Goal: Task Accomplishment & Management: Manage account settings

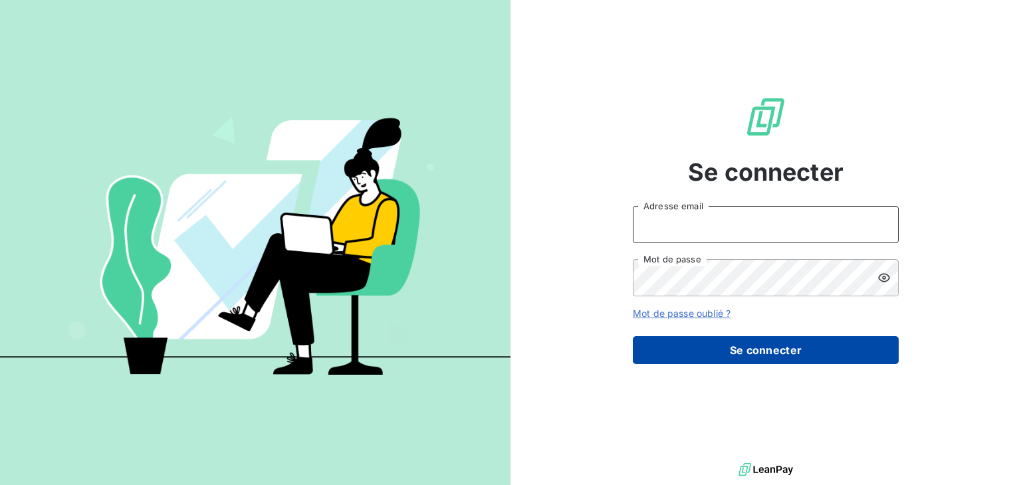
type input "[EMAIL_ADDRESS][DOMAIN_NAME]"
click at [780, 356] on button "Se connecter" at bounding box center [766, 350] width 266 height 28
click at [749, 350] on button "Se connecter" at bounding box center [766, 350] width 266 height 28
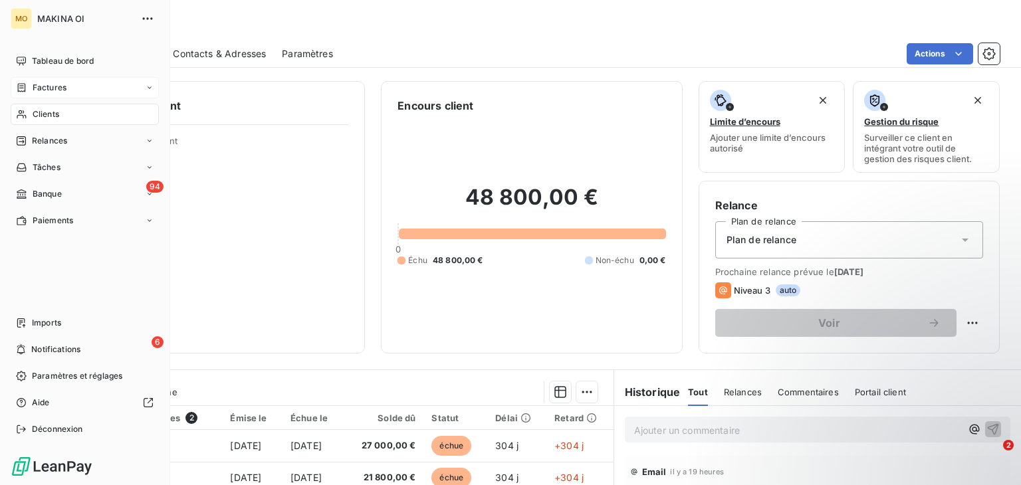
click at [61, 82] on span "Factures" at bounding box center [50, 88] width 34 height 12
click at [72, 115] on div "Factures" at bounding box center [93, 114] width 132 height 21
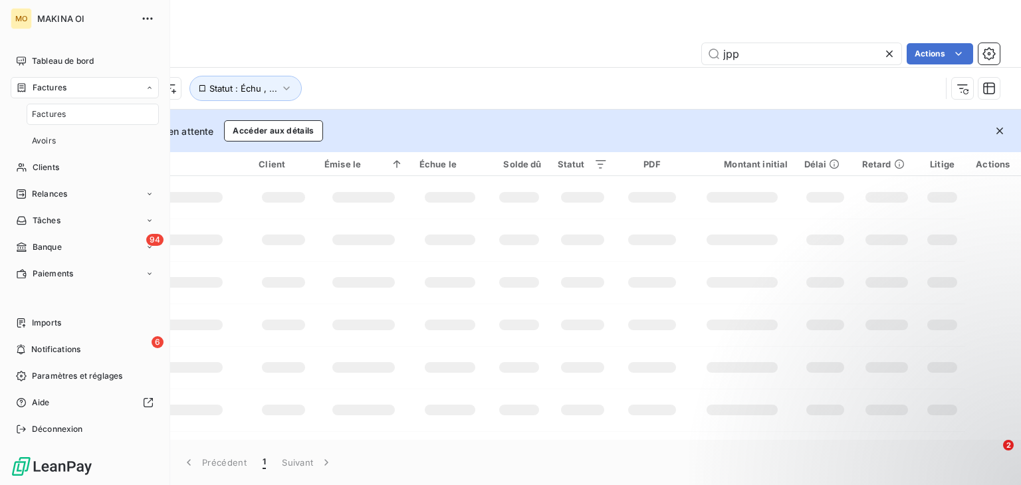
click at [72, 115] on div "Factures" at bounding box center [93, 114] width 132 height 21
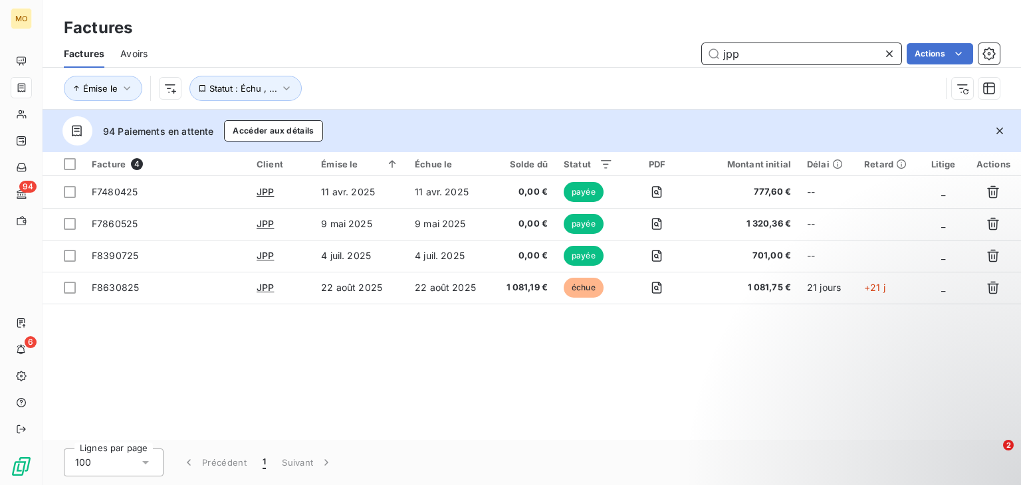
drag, startPoint x: 782, startPoint y: 52, endPoint x: 702, endPoint y: 62, distance: 81.0
click at [702, 62] on input "jpp" at bounding box center [801, 53] width 199 height 21
type input "sbtpl"
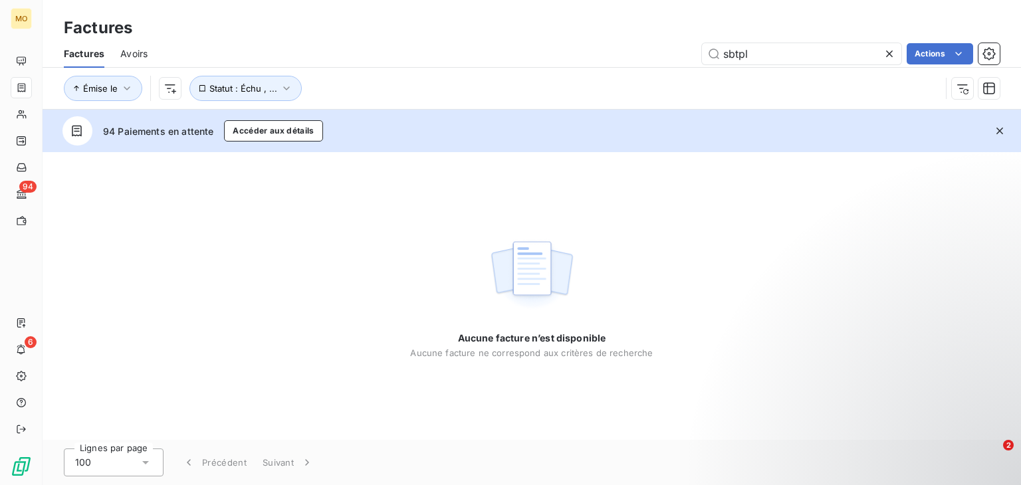
click at [362, 248] on div "Aucune facture n’est disponible Aucune facture ne correspond aux critères de re…" at bounding box center [532, 296] width 978 height 288
drag, startPoint x: 363, startPoint y: 245, endPoint x: 356, endPoint y: 223, distance: 23.5
click at [363, 245] on div "Aucune facture n’est disponible Aucune facture ne correspond aux critères de re…" at bounding box center [532, 296] width 978 height 288
click at [295, 134] on button "Accéder aux détails" at bounding box center [273, 130] width 98 height 21
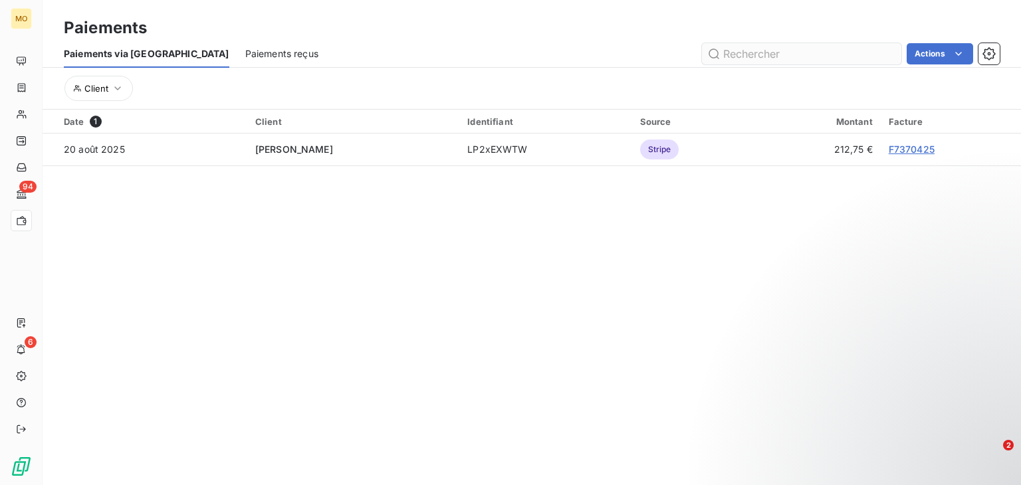
click at [766, 52] on input "text" at bounding box center [801, 53] width 199 height 21
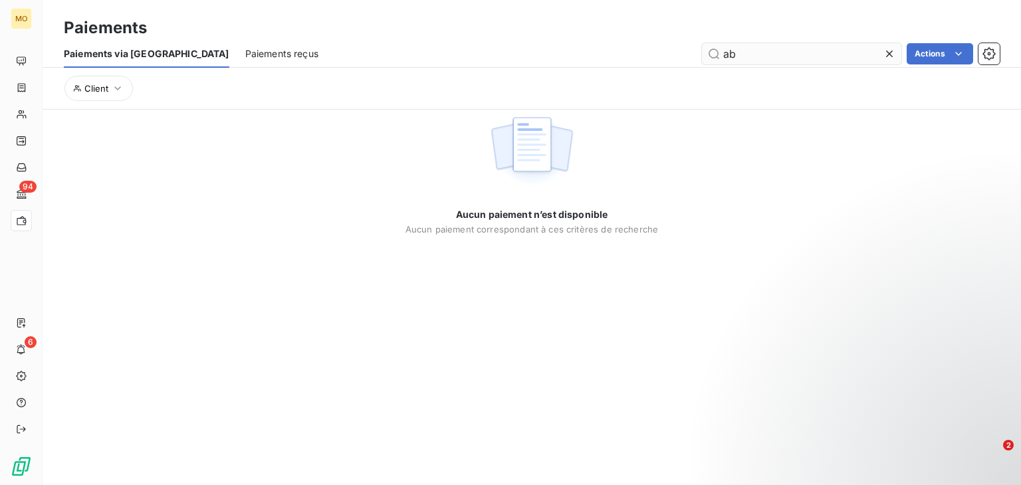
type input "a"
type input "sbtpl"
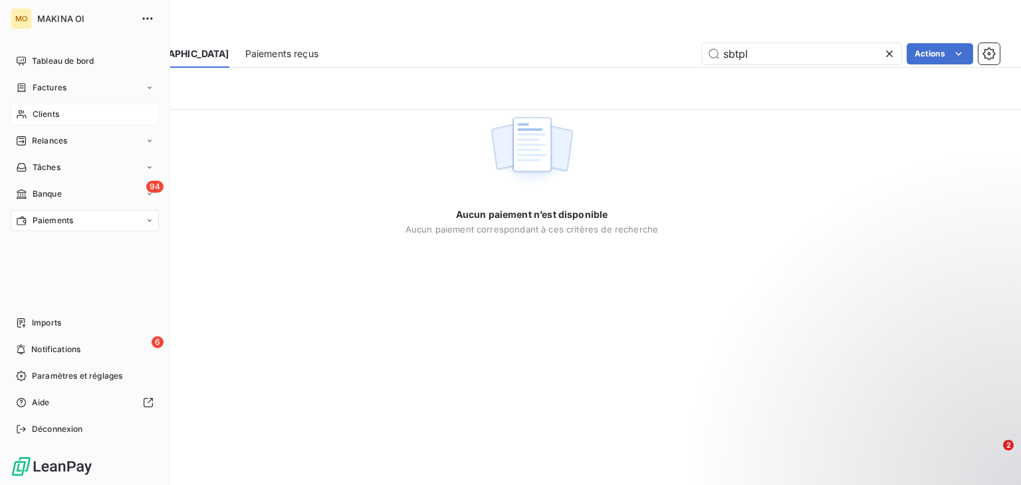
click at [70, 112] on div "Clients" at bounding box center [85, 114] width 148 height 21
click at [77, 114] on div "Clients" at bounding box center [85, 114] width 148 height 21
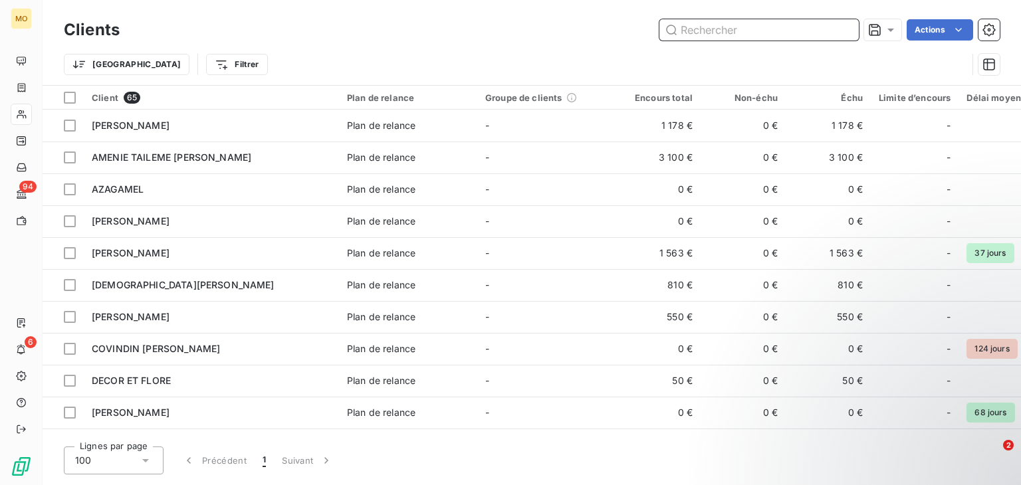
click at [710, 22] on input "text" at bounding box center [758, 29] width 199 height 21
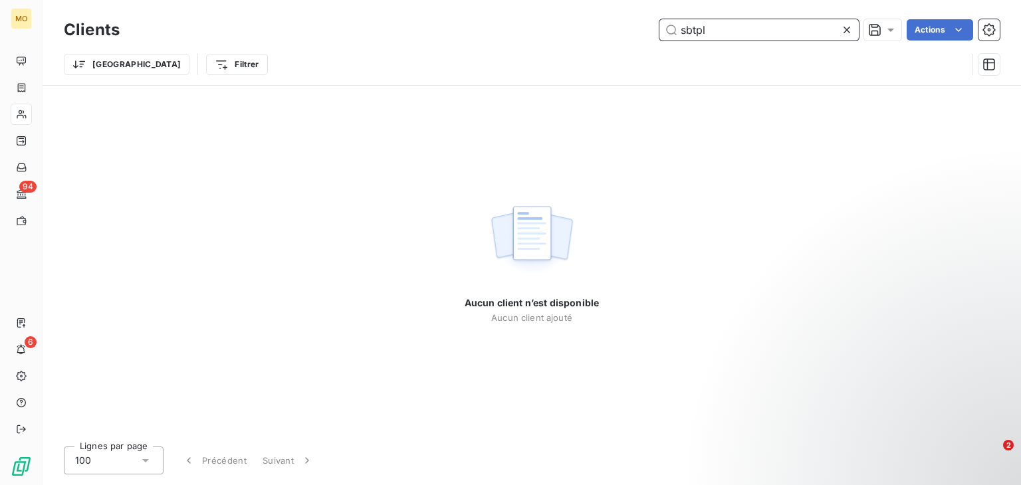
type input "sbtpl"
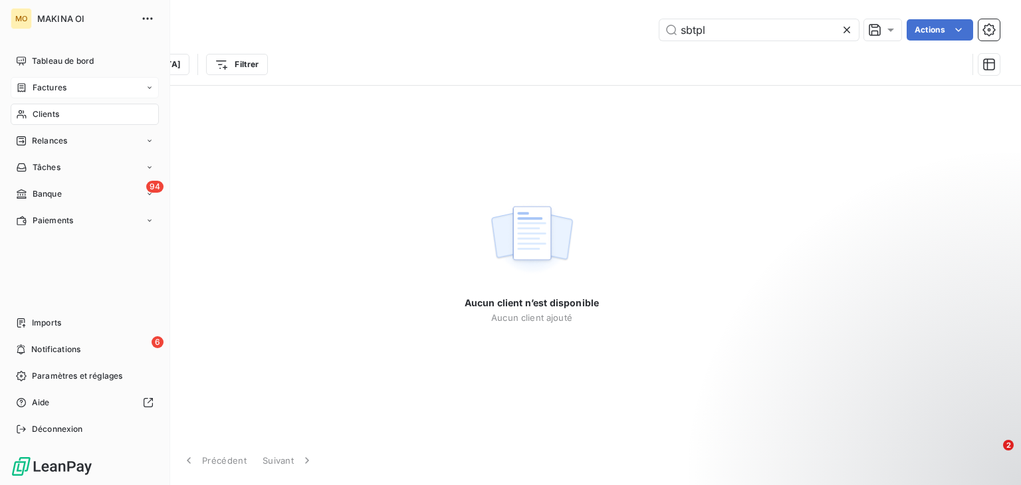
click at [95, 94] on div "Factures" at bounding box center [85, 87] width 148 height 21
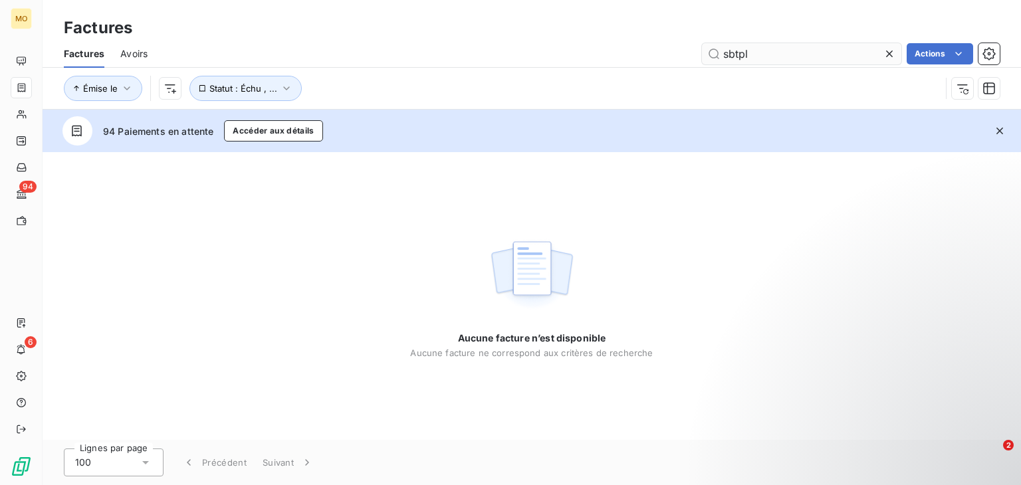
click at [797, 57] on input "sbtpl" at bounding box center [801, 53] width 199 height 21
type input "s"
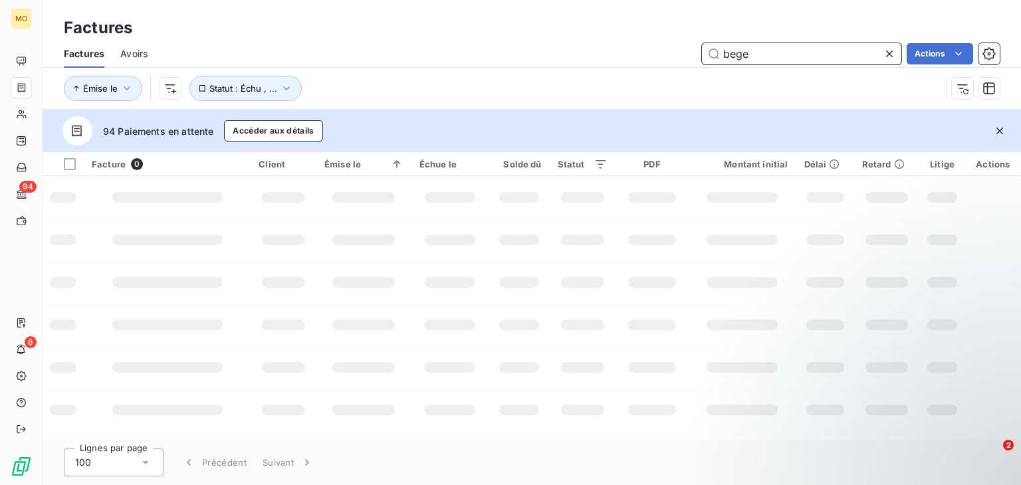
type input "bege"
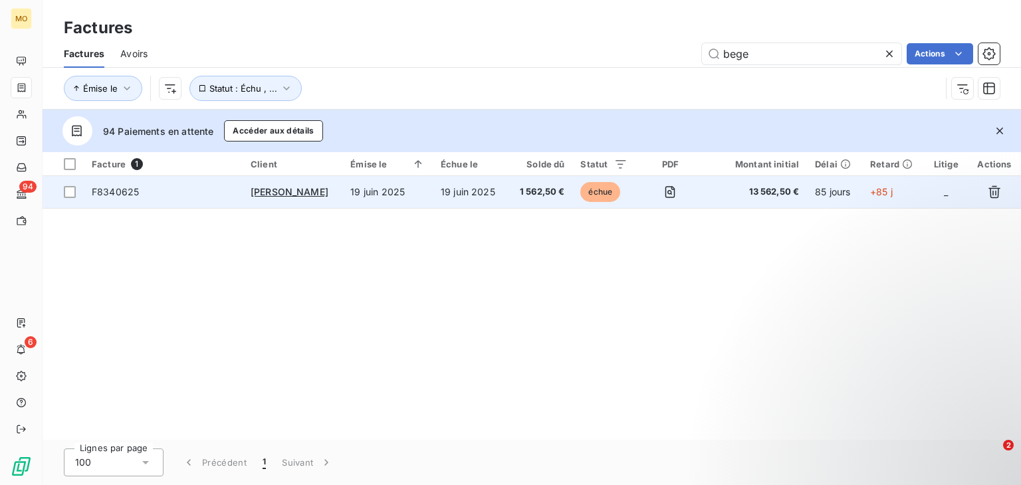
click at [170, 191] on span "F8340625" at bounding box center [163, 191] width 143 height 13
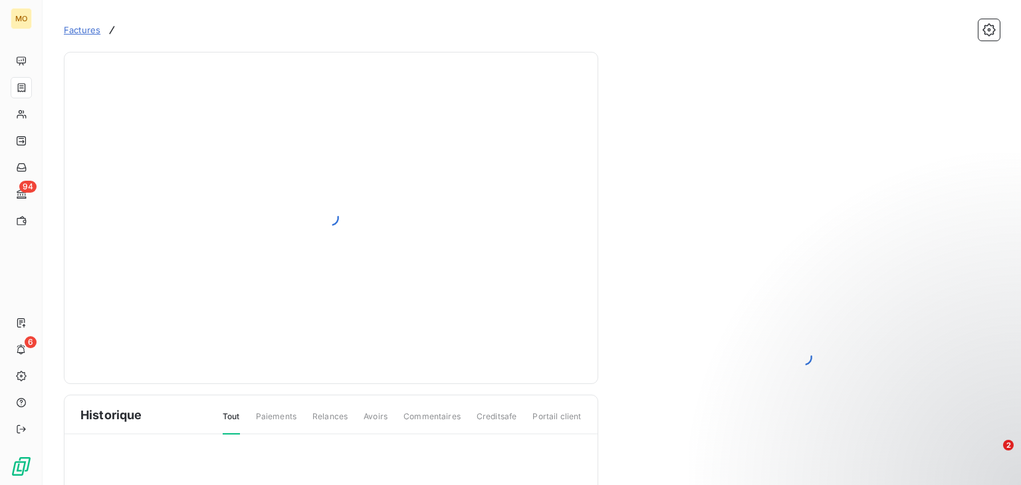
click at [502, 193] on div at bounding box center [330, 217] width 501 height 299
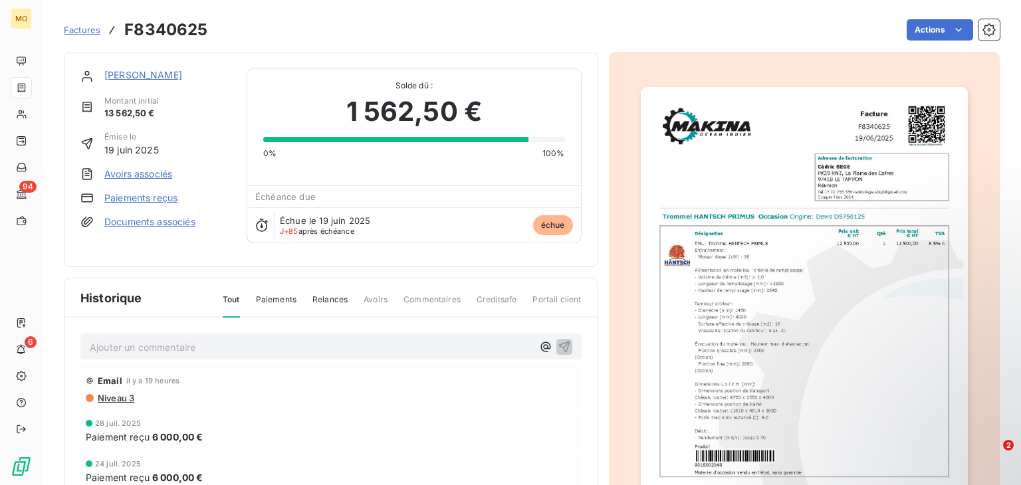
click at [165, 199] on link "Paiements reçus" at bounding box center [140, 197] width 73 height 13
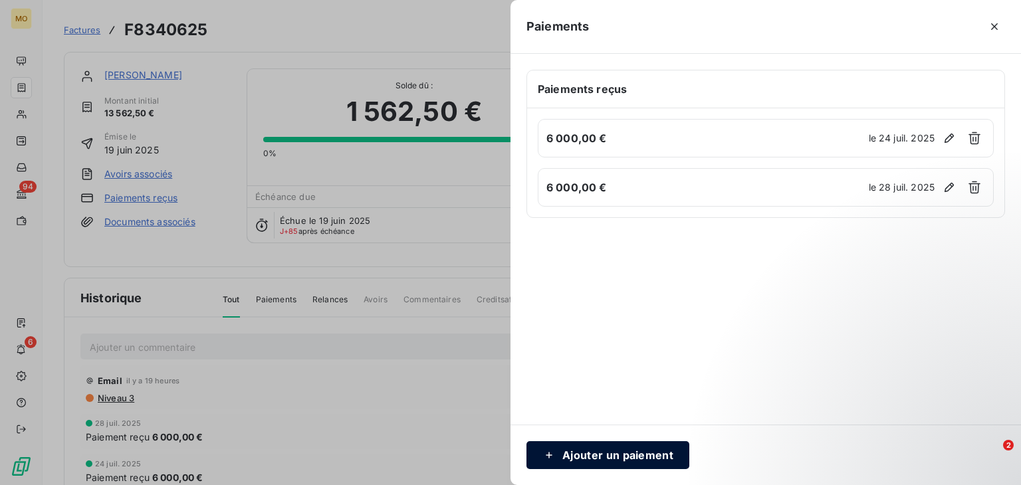
click at [583, 453] on button "Ajouter un paiement" at bounding box center [607, 455] width 163 height 28
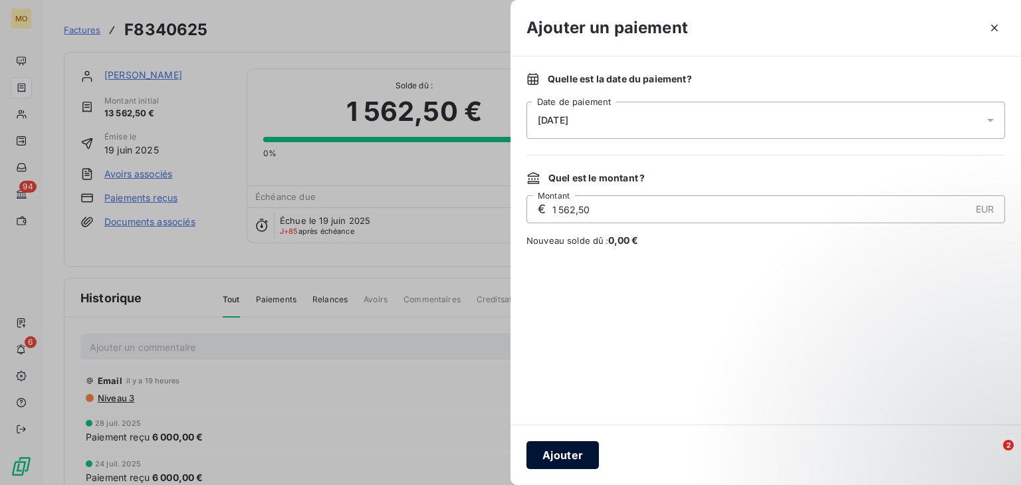
click at [577, 455] on button "Ajouter" at bounding box center [562, 455] width 72 height 28
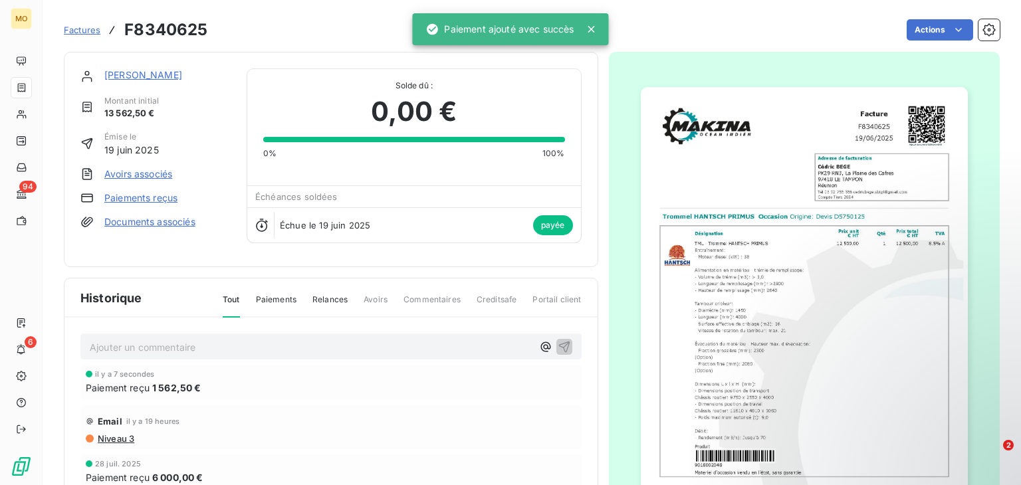
click at [149, 201] on link "Paiements reçus" at bounding box center [140, 197] width 73 height 13
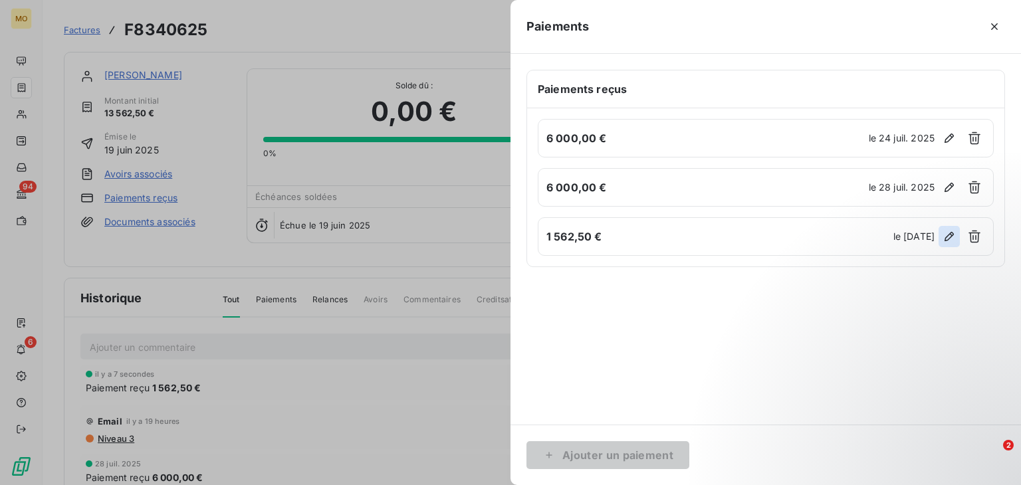
click at [952, 237] on icon "button" at bounding box center [948, 236] width 13 height 13
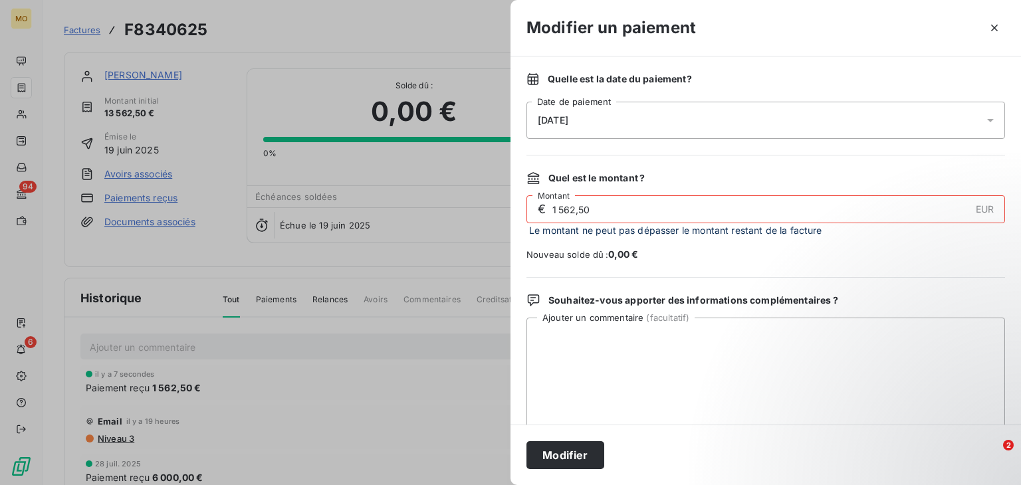
click at [625, 129] on div "[DATE]" at bounding box center [765, 120] width 478 height 37
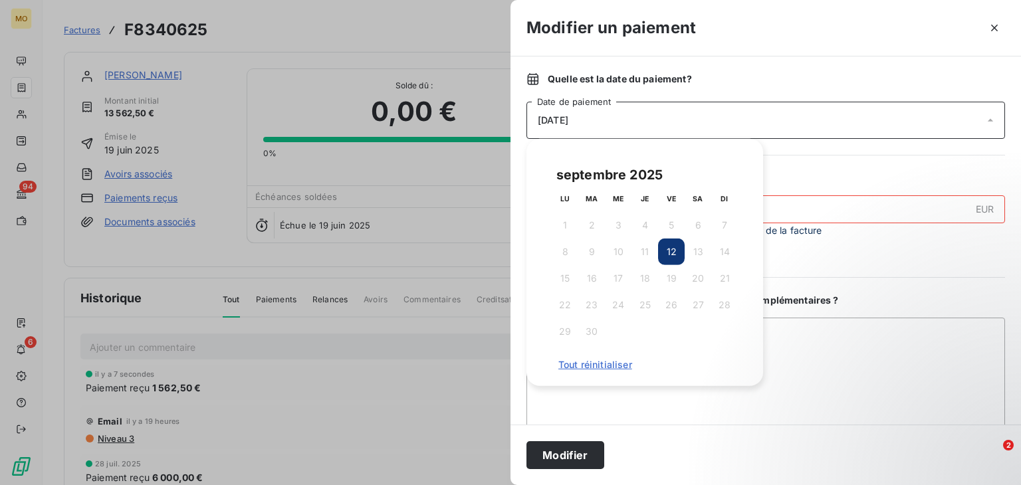
click at [963, 128] on div "[DATE]" at bounding box center [765, 120] width 478 height 37
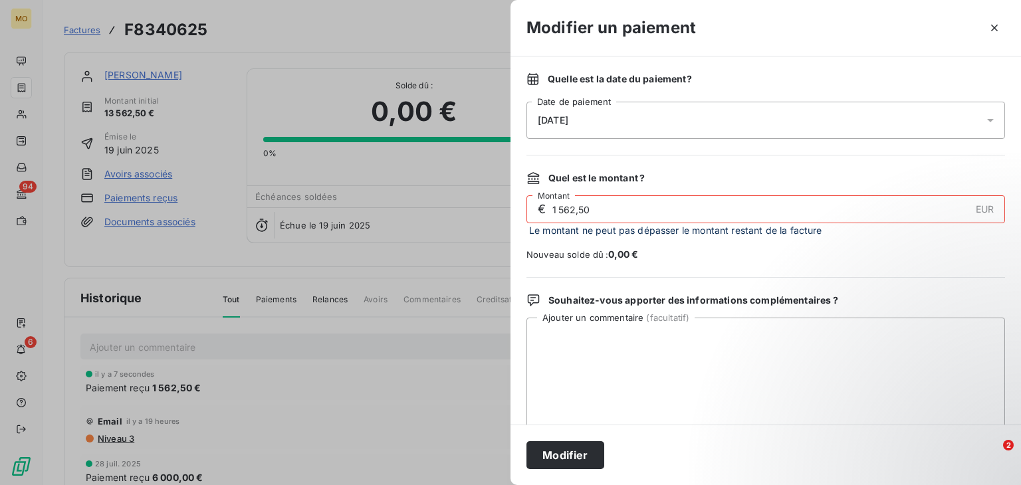
click at [963, 128] on div "[DATE]" at bounding box center [765, 120] width 478 height 37
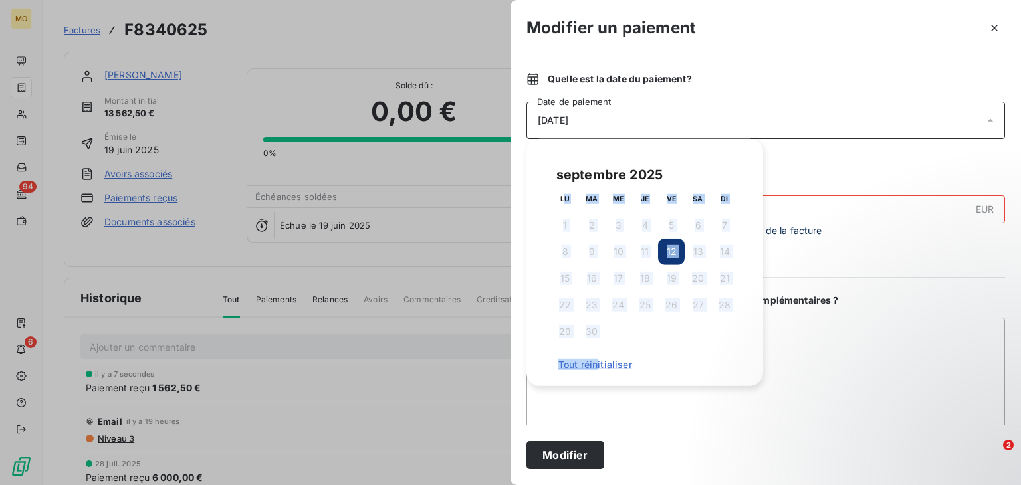
drag, startPoint x: 565, startPoint y: 201, endPoint x: 597, endPoint y: 361, distance: 163.4
click at [597, 361] on div "septembre 2025 LU MA ME JE VE SA DI 1 2 3 4 5 6 7 8 9 10 11 12 13 14 15 16 17 1…" at bounding box center [644, 262] width 205 height 215
click at [597, 361] on span "Tout réinitialiser" at bounding box center [644, 364] width 173 height 11
click at [601, 363] on span "Tout réinitialiser" at bounding box center [644, 364] width 173 height 11
click at [651, 361] on span "Tout réinitialiser" at bounding box center [644, 364] width 173 height 11
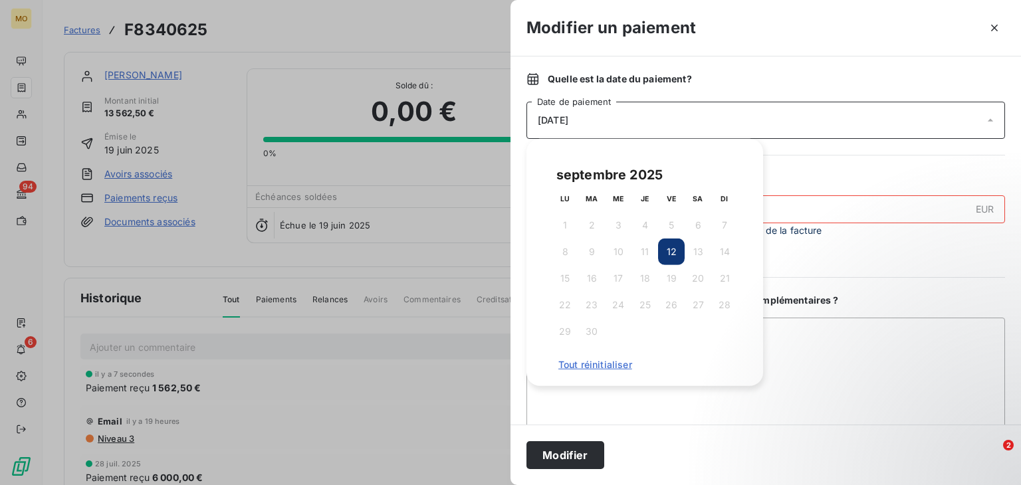
click at [879, 297] on div "Souhaitez-vous apporter des informations complémentaires ?" at bounding box center [765, 300] width 478 height 13
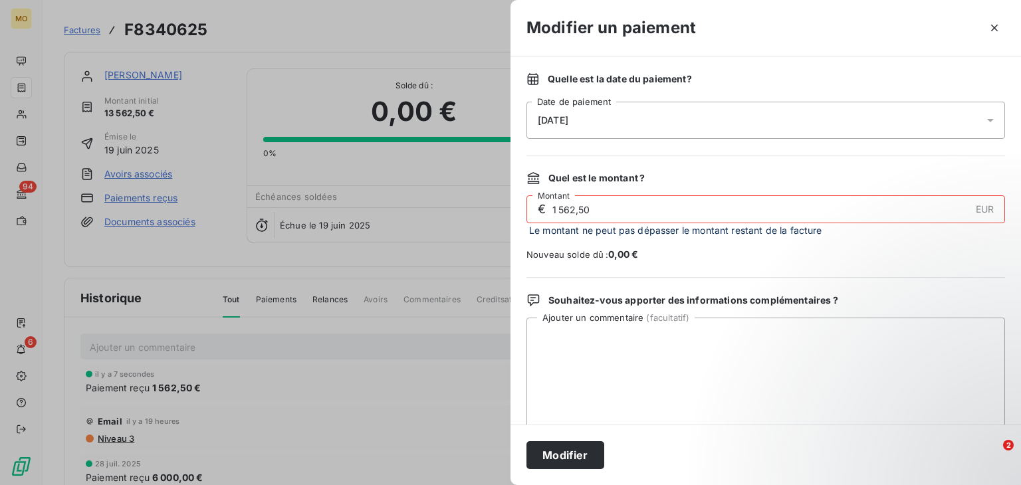
click at [983, 116] on icon at bounding box center [989, 120] width 13 height 13
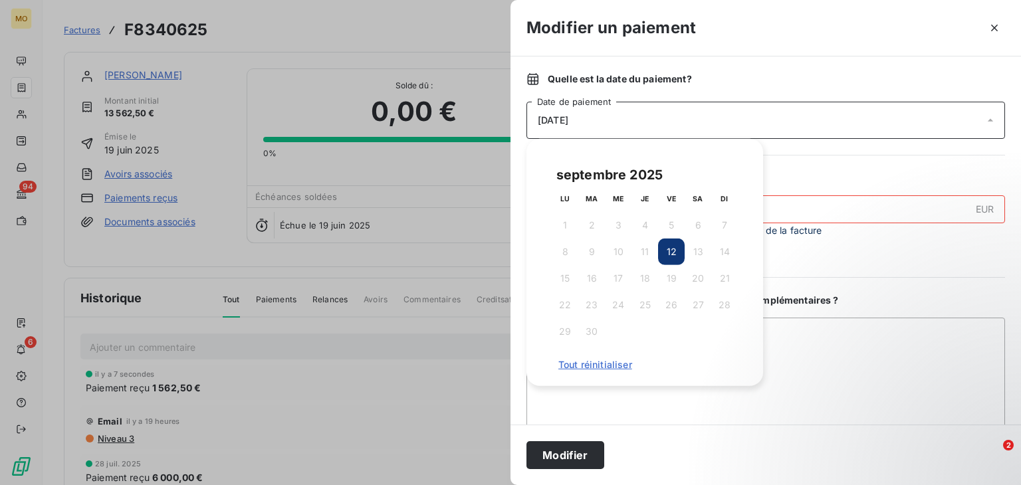
click at [559, 113] on div "[DATE]" at bounding box center [765, 120] width 478 height 37
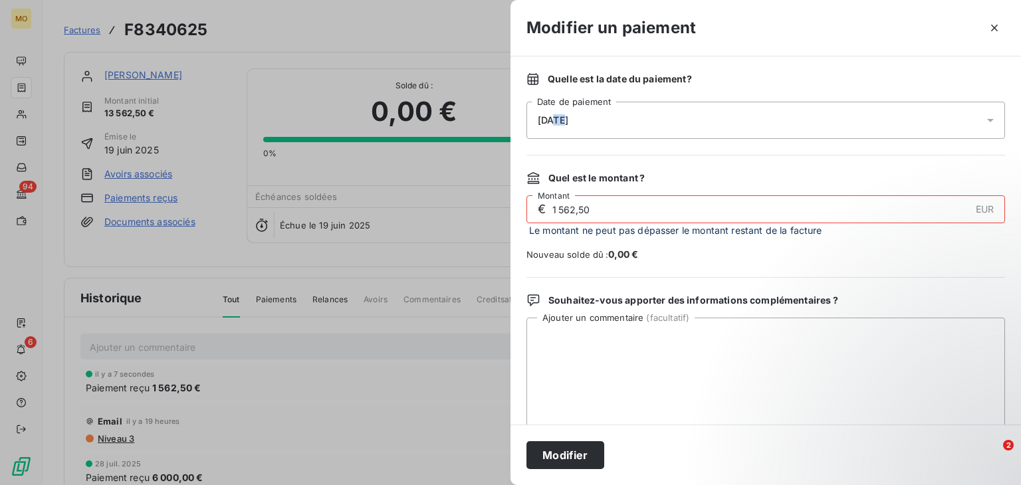
click at [559, 113] on div "[DATE]" at bounding box center [765, 120] width 478 height 37
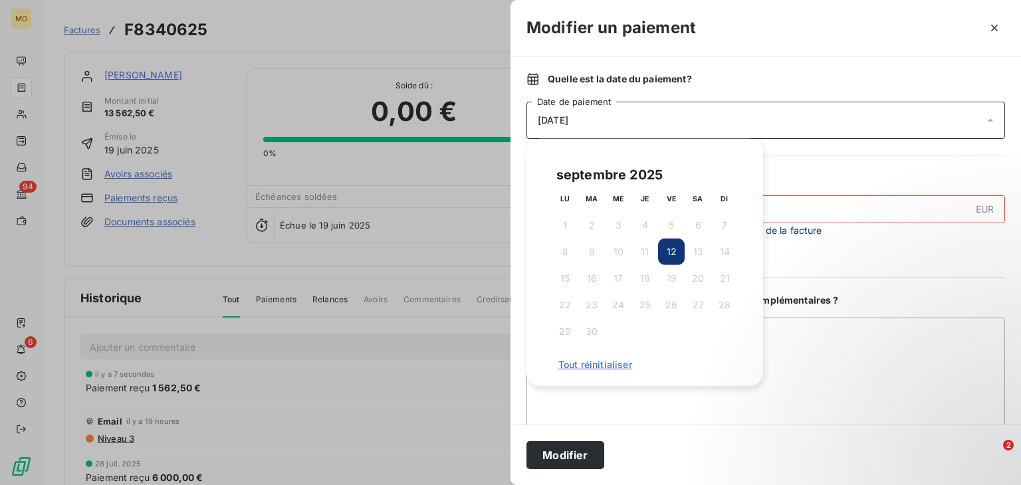
click at [557, 203] on th "LU" at bounding box center [565, 198] width 27 height 27
click at [558, 203] on th "LU" at bounding box center [565, 198] width 27 height 27
drag, startPoint x: 558, startPoint y: 203, endPoint x: 592, endPoint y: 362, distance: 163.0
click at [592, 362] on div "septembre 2025 LU MA ME JE VE SA DI 1 2 3 4 5 6 7 8 9 10 11 12 13 14 15 16 17 1…" at bounding box center [644, 262] width 205 height 215
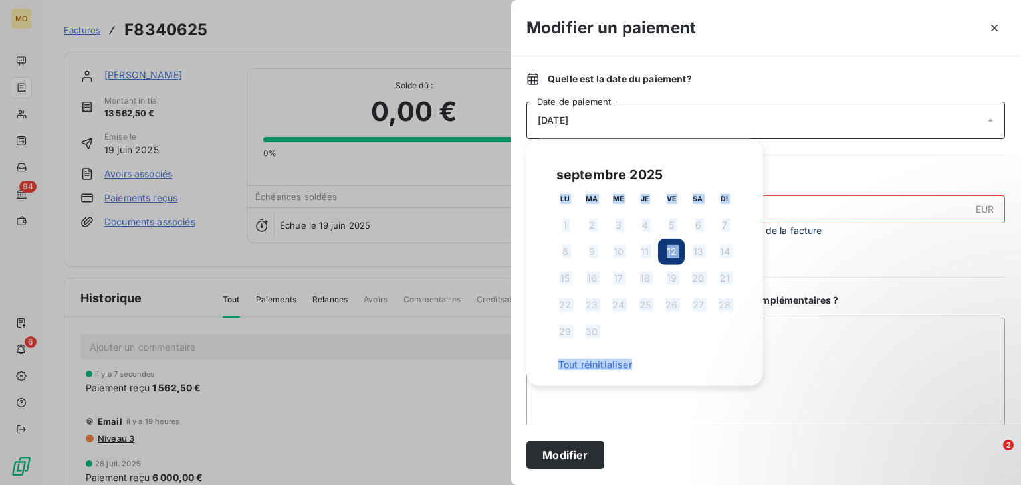
click at [592, 362] on span "Tout réinitialiser" at bounding box center [644, 364] width 173 height 11
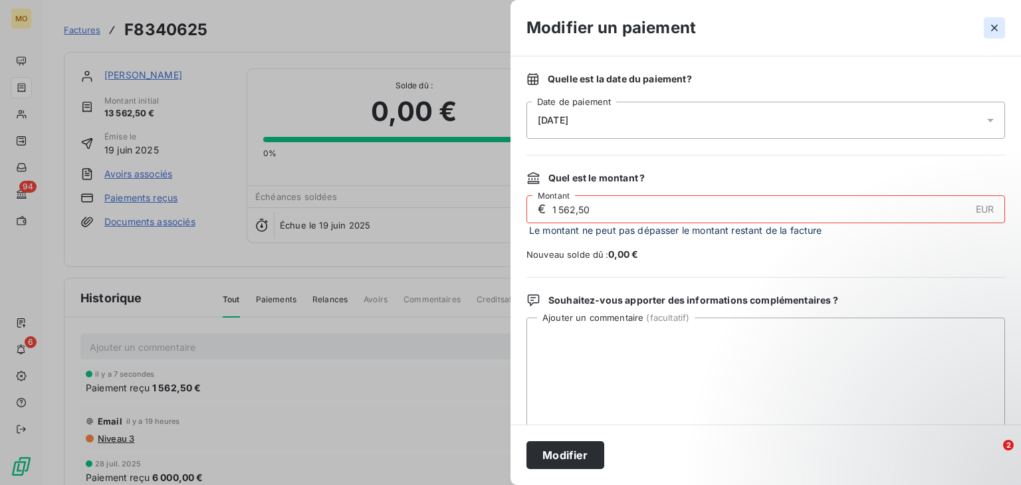
click at [996, 32] on icon "button" at bounding box center [993, 27] width 13 height 13
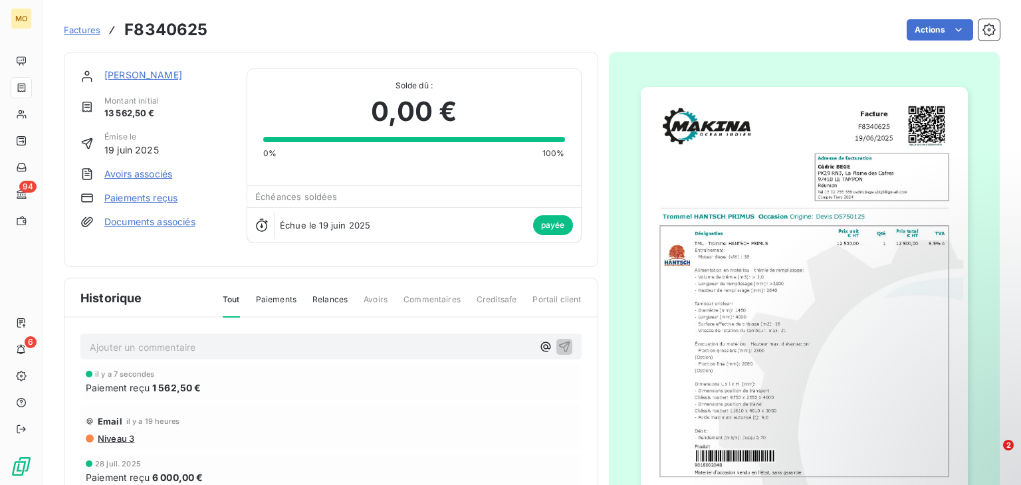
click at [148, 194] on link "Paiements reçus" at bounding box center [140, 197] width 73 height 13
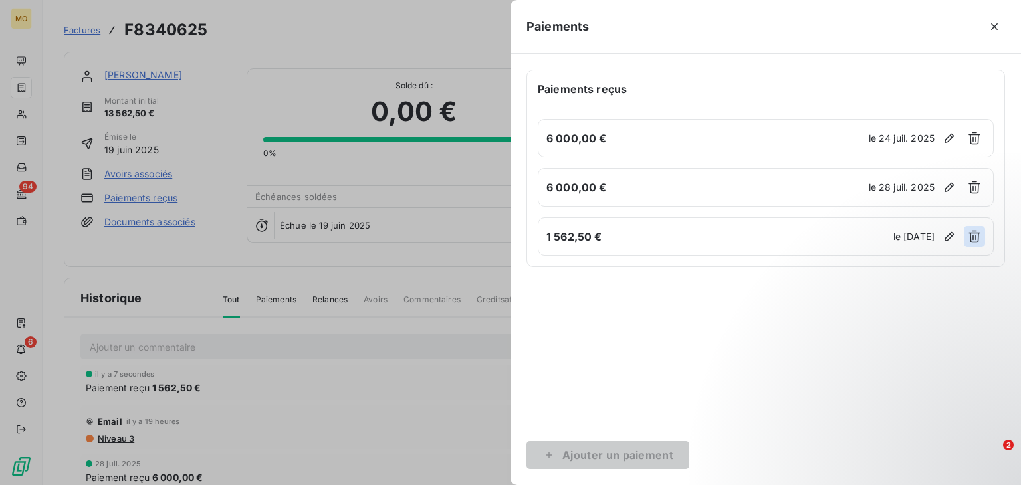
click at [979, 239] on icon "button" at bounding box center [973, 236] width 13 height 13
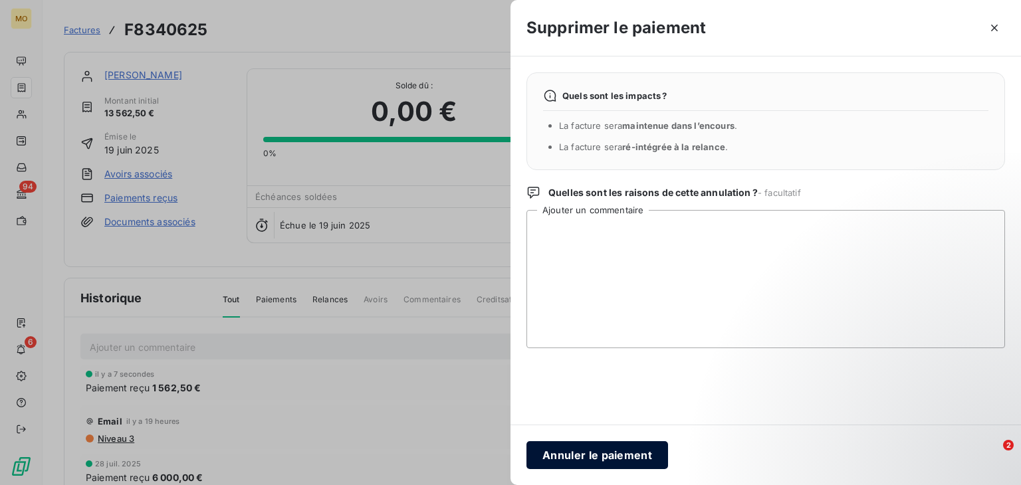
click at [601, 445] on button "Annuler le paiement" at bounding box center [597, 455] width 142 height 28
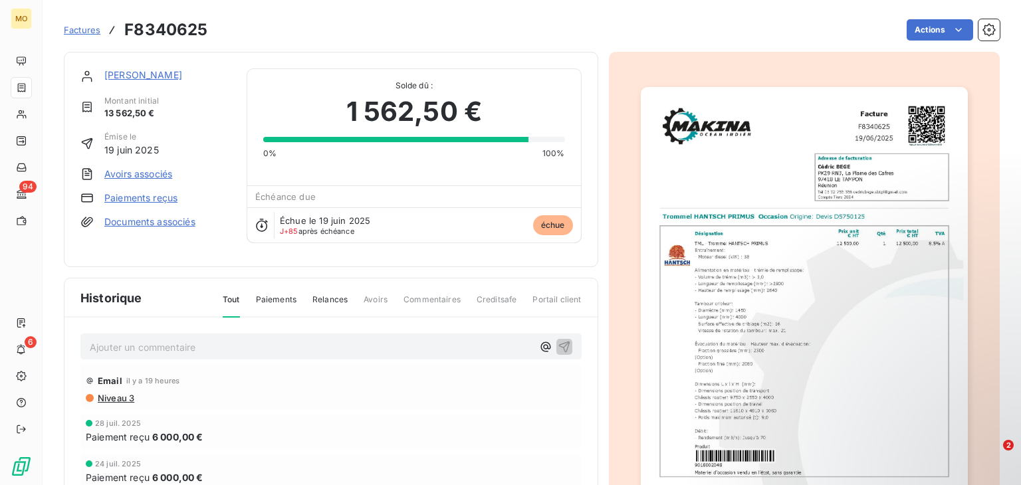
click at [159, 200] on link "Paiements reçus" at bounding box center [140, 197] width 73 height 13
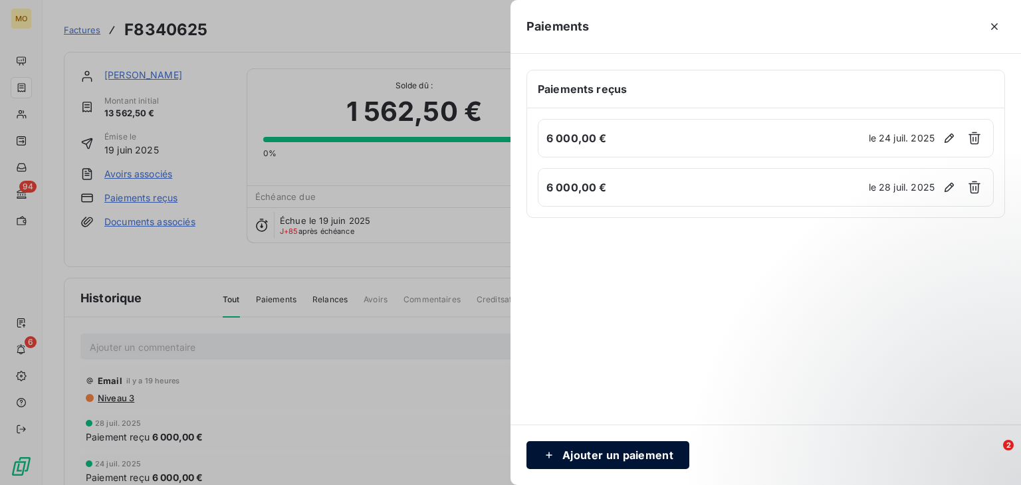
click at [550, 454] on icon "button" at bounding box center [548, 455] width 13 height 13
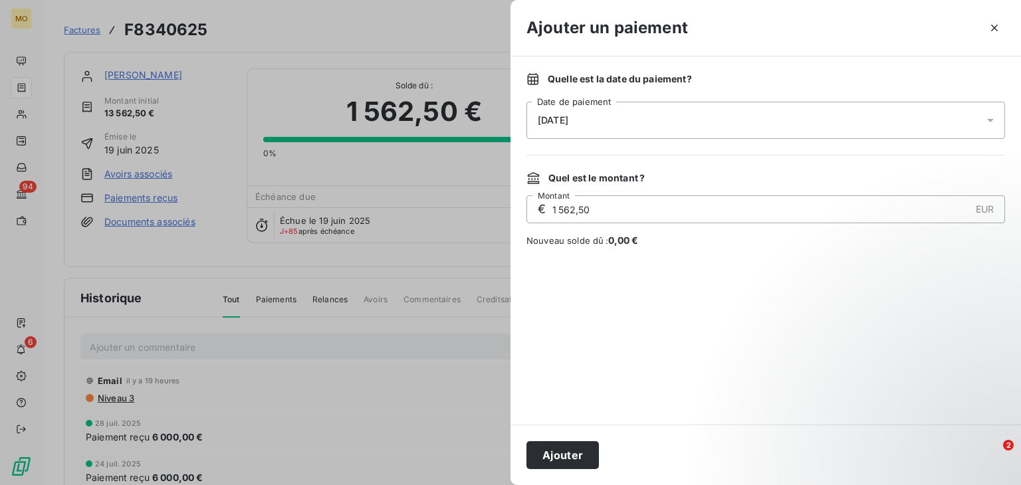
click at [625, 131] on div "[DATE]" at bounding box center [765, 120] width 478 height 37
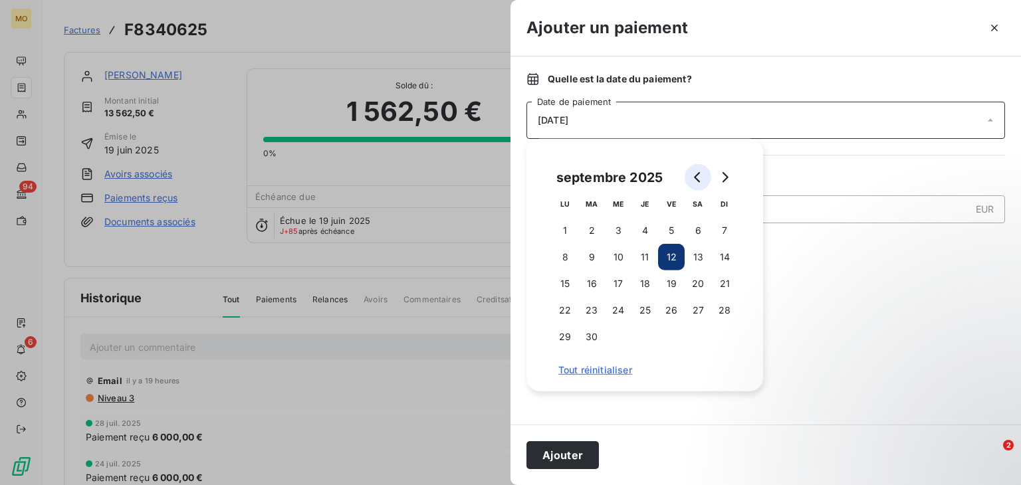
click at [692, 178] on icon "Go to previous month" at bounding box center [697, 177] width 11 height 11
click at [645, 334] on button "31" at bounding box center [644, 337] width 27 height 27
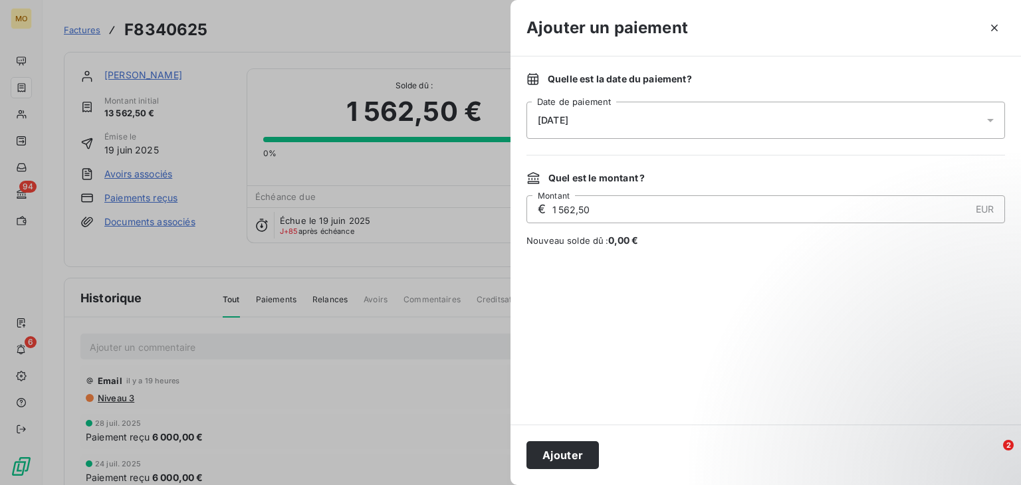
click at [823, 251] on div "Quelle est la date du paiement ? [DATE] Date de paiement Quel est le montant ? …" at bounding box center [765, 240] width 510 height 368
click at [569, 449] on button "Ajouter" at bounding box center [562, 455] width 72 height 28
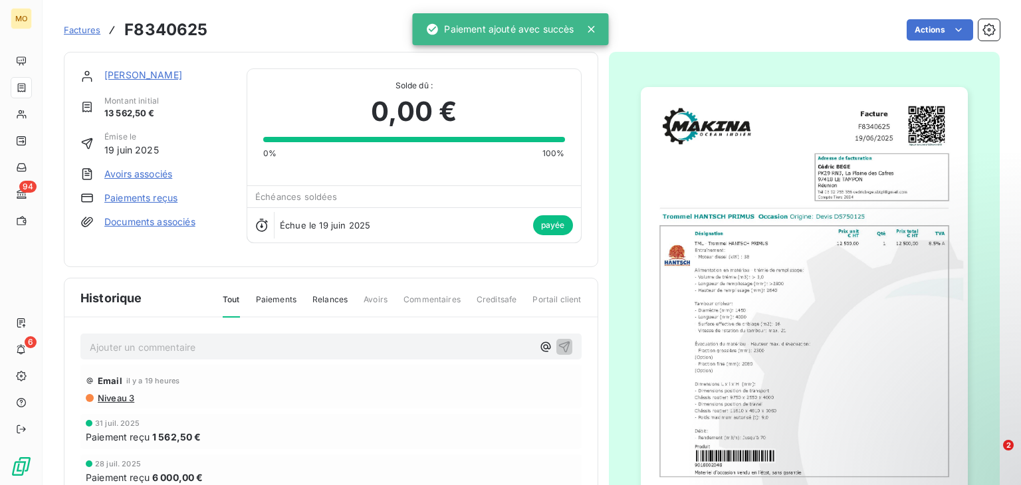
click at [593, 29] on icon at bounding box center [591, 29] width 7 height 7
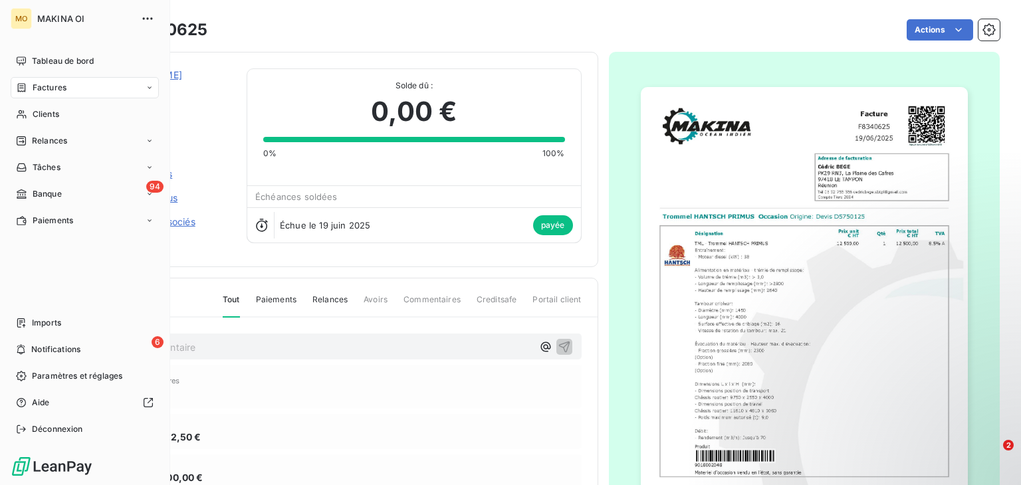
click at [45, 88] on span "Factures" at bounding box center [50, 88] width 34 height 12
click at [62, 173] on div "Clients" at bounding box center [85, 167] width 148 height 21
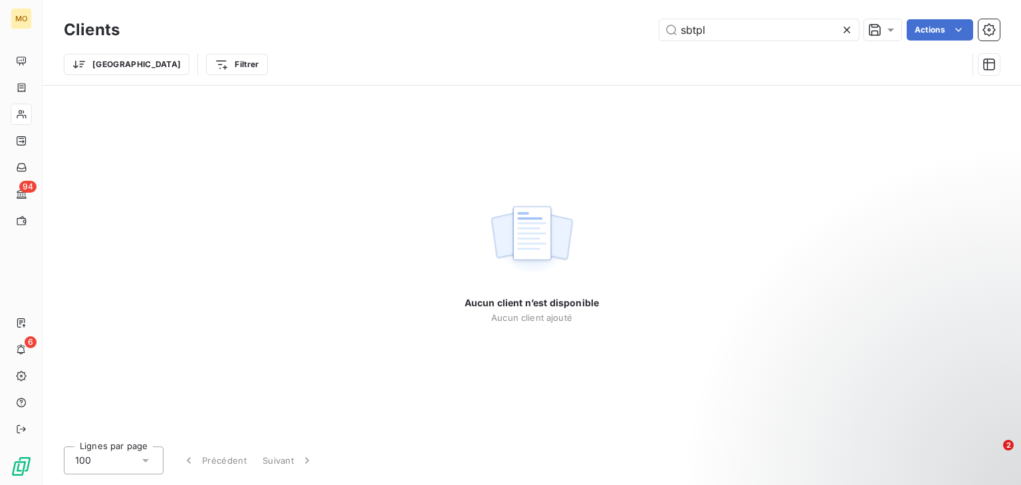
click at [847, 33] on icon at bounding box center [846, 29] width 13 height 13
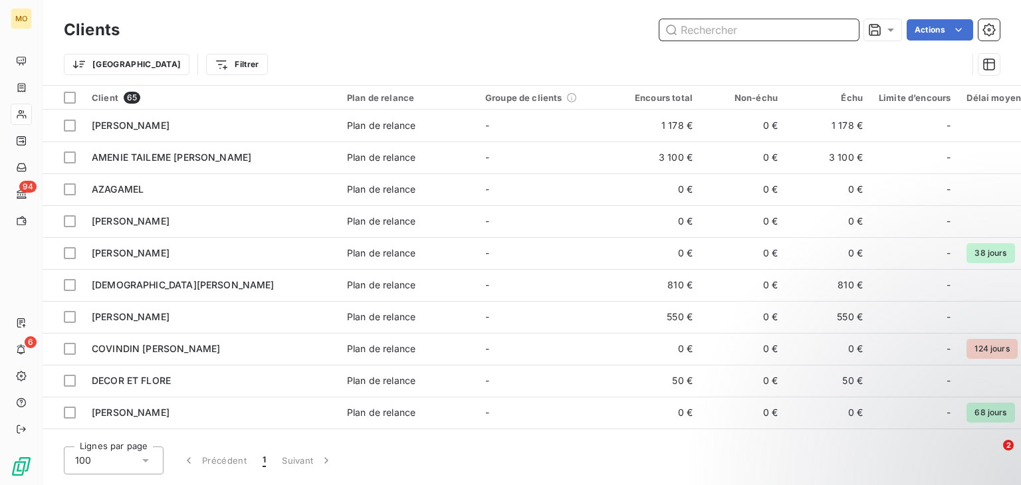
click at [714, 23] on input "text" at bounding box center [758, 29] width 199 height 21
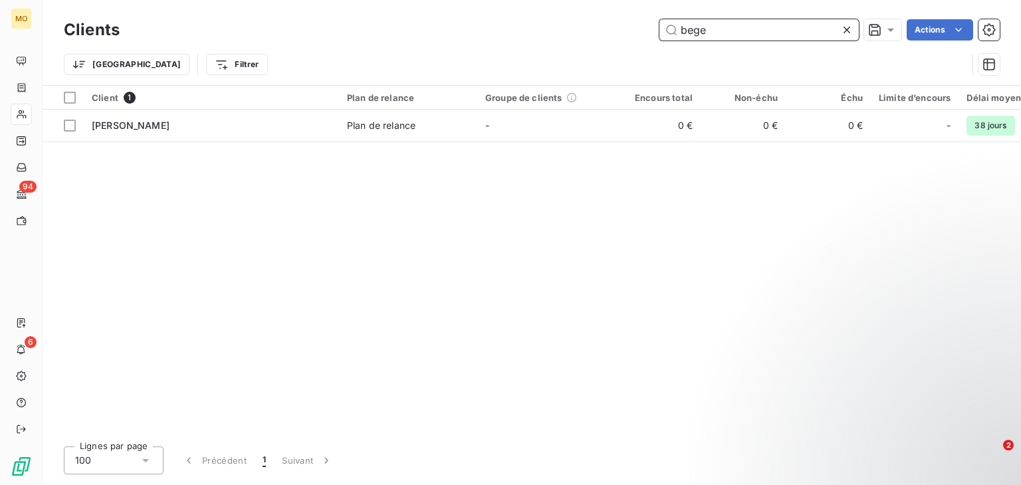
type input "bege"
click at [843, 31] on icon at bounding box center [846, 29] width 13 height 13
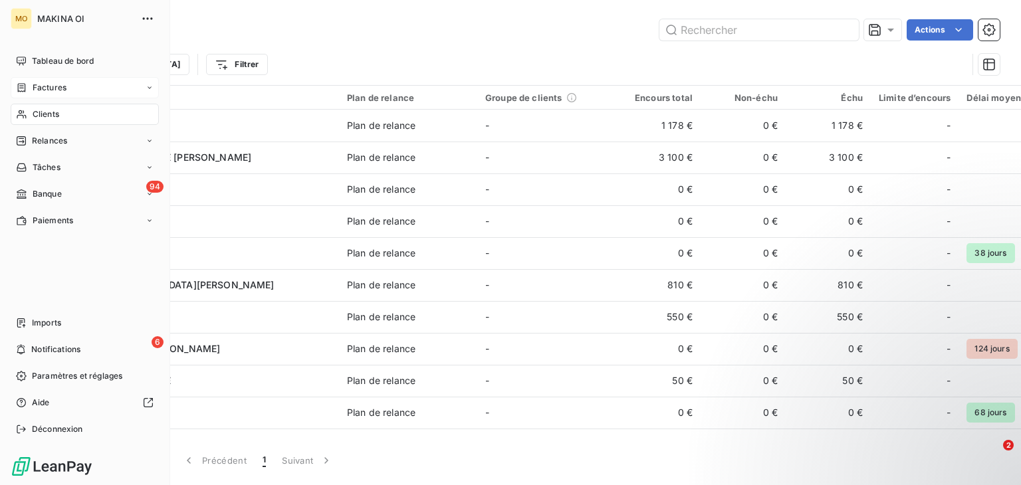
click at [66, 83] on div "Factures" at bounding box center [85, 87] width 148 height 21
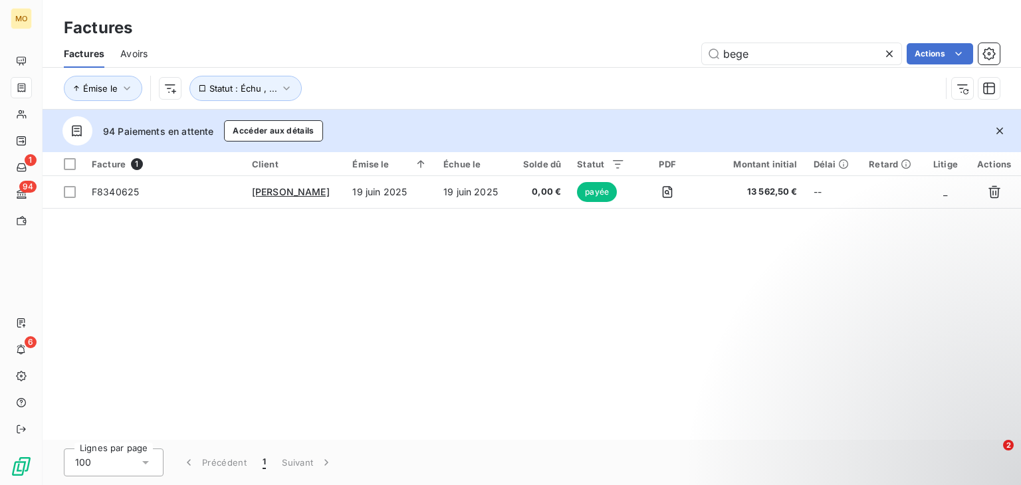
click at [894, 59] on icon at bounding box center [888, 53] width 13 height 13
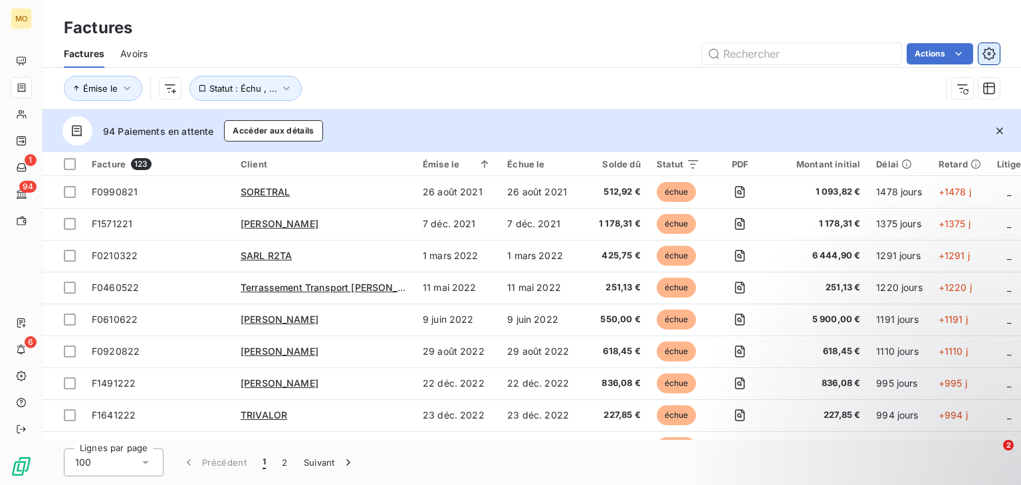
click at [984, 57] on icon "button" at bounding box center [988, 53] width 13 height 13
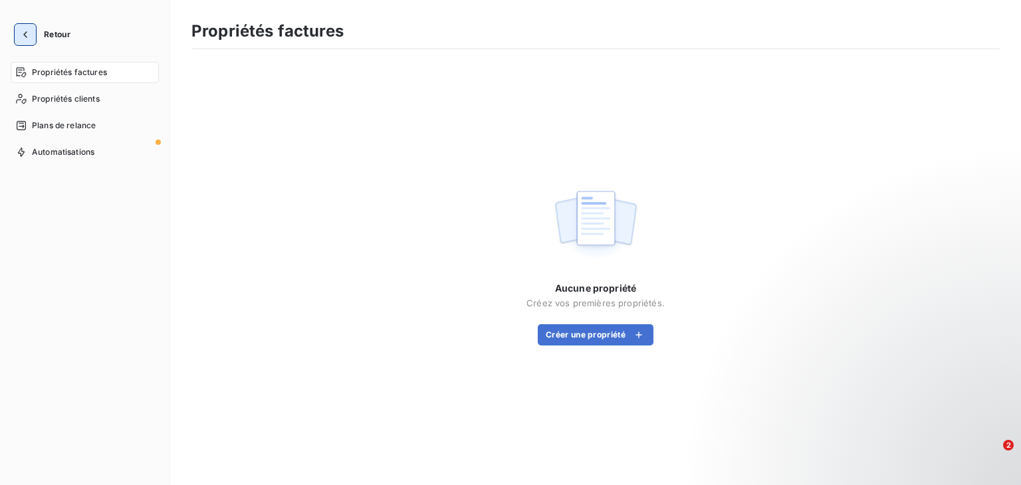
click at [24, 35] on icon "button" at bounding box center [25, 34] width 13 height 13
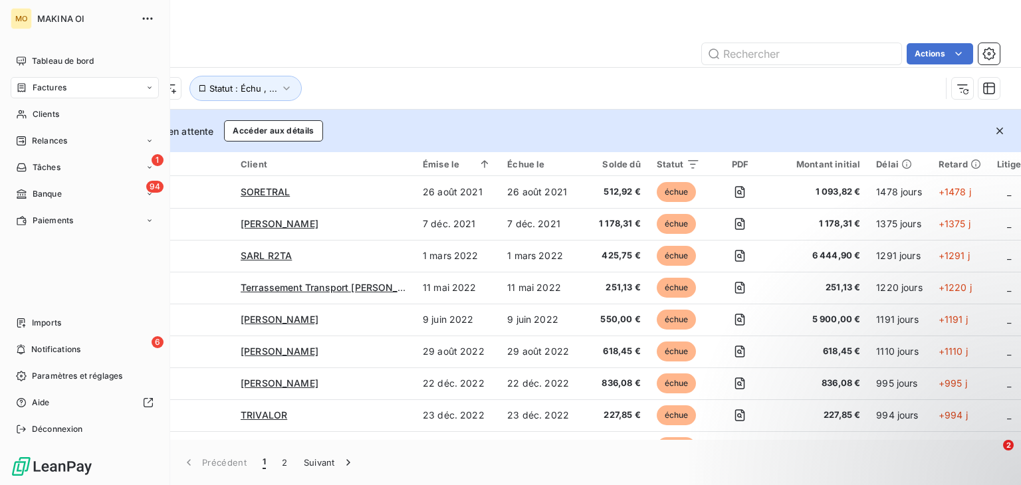
click at [32, 23] on div "MO MAKINA OI" at bounding box center [85, 18] width 148 height 21
click at [148, 17] on icon "button" at bounding box center [147, 18] width 13 height 13
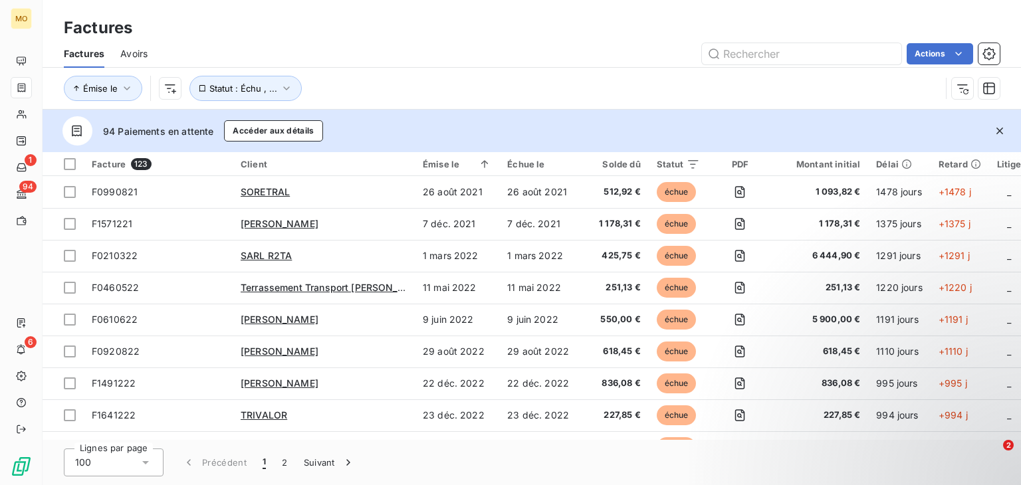
click at [298, 29] on div "Factures" at bounding box center [532, 28] width 978 height 24
